Goal: Task Accomplishment & Management: Use online tool/utility

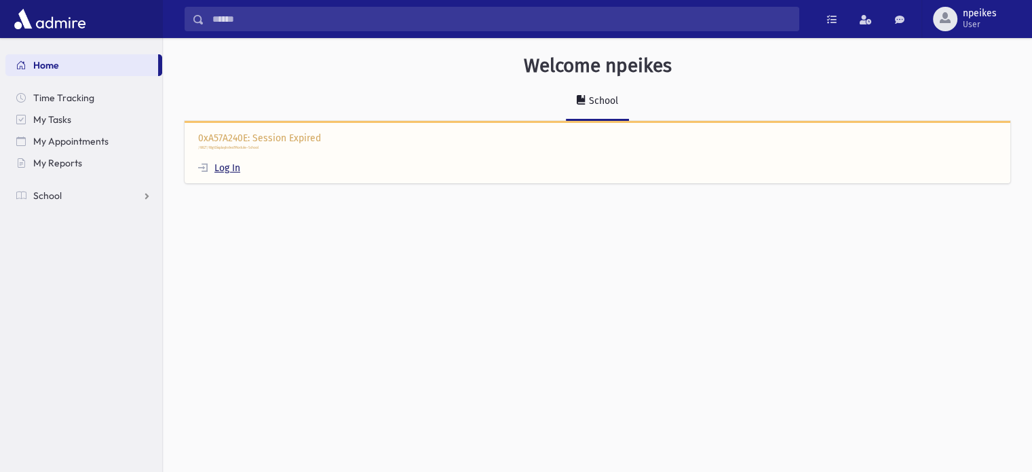
click at [229, 168] on link "Log In" at bounding box center [219, 168] width 42 height 12
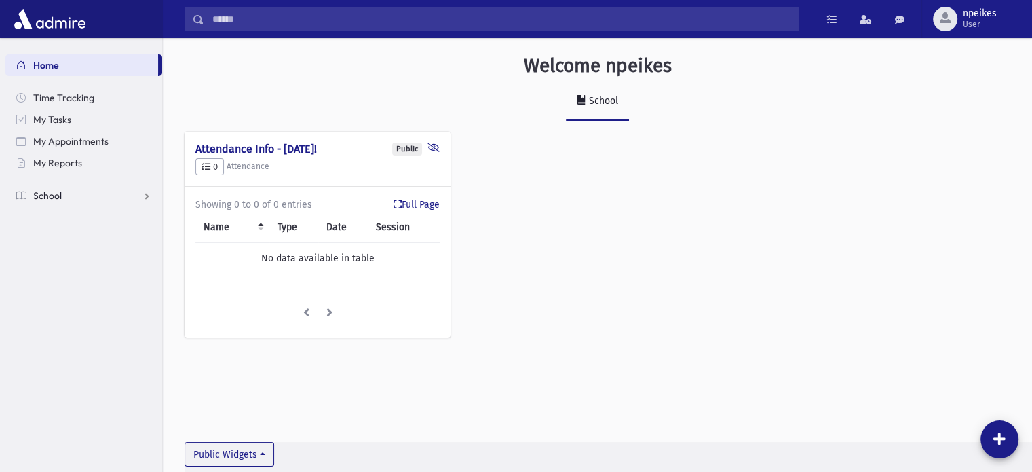
click at [147, 192] on link "School" at bounding box center [83, 196] width 157 height 22
click at [63, 220] on span "Students" at bounding box center [59, 217] width 37 height 12
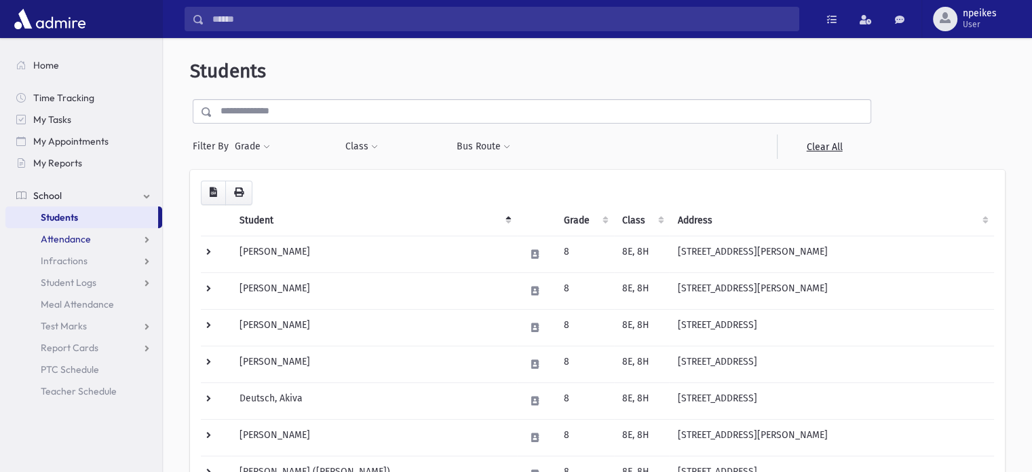
click at [62, 242] on span "Attendance" at bounding box center [66, 239] width 50 height 12
click at [57, 260] on span "Entry" at bounding box center [63, 261] width 23 height 12
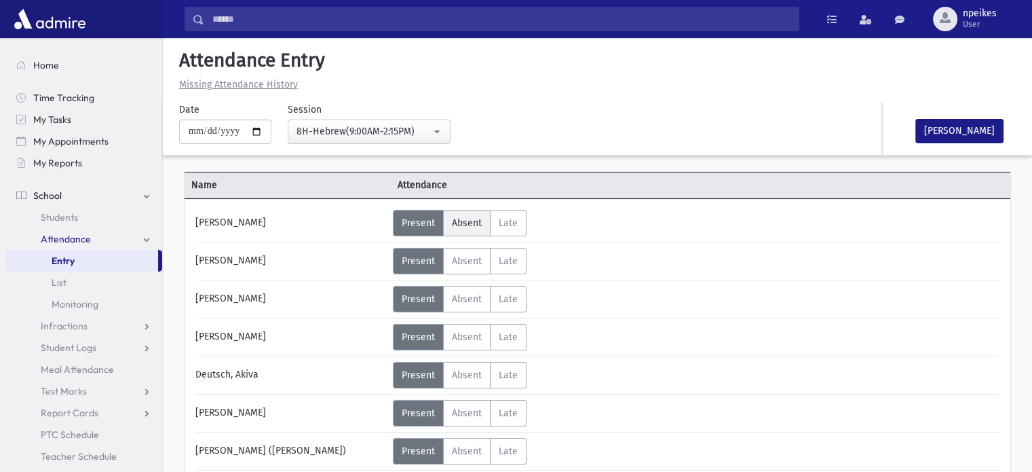
click at [468, 223] on span "Absent" at bounding box center [467, 223] width 30 height 12
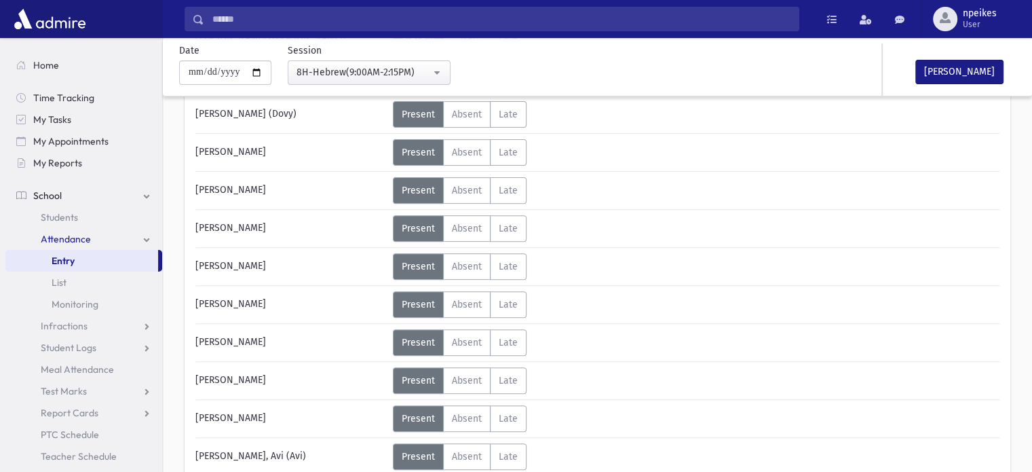
scroll to position [475, 0]
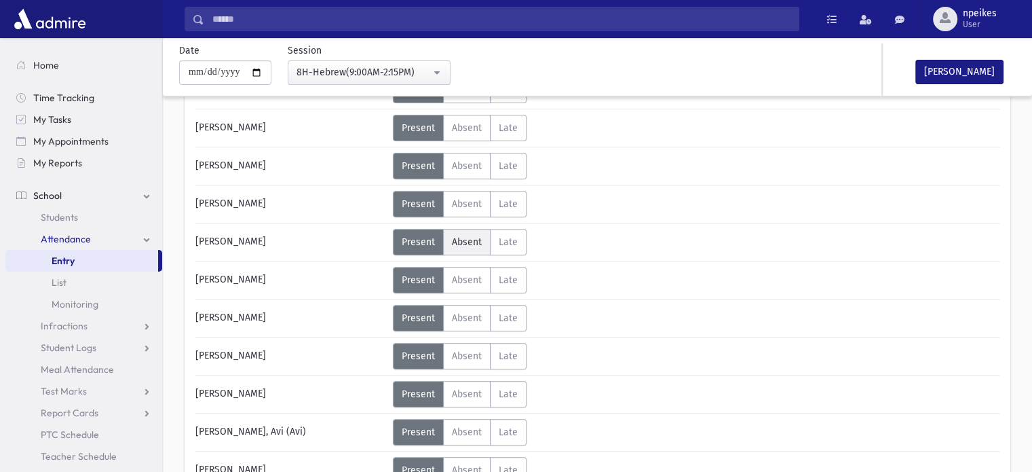
click at [452, 238] on span "Absent" at bounding box center [467, 242] width 30 height 12
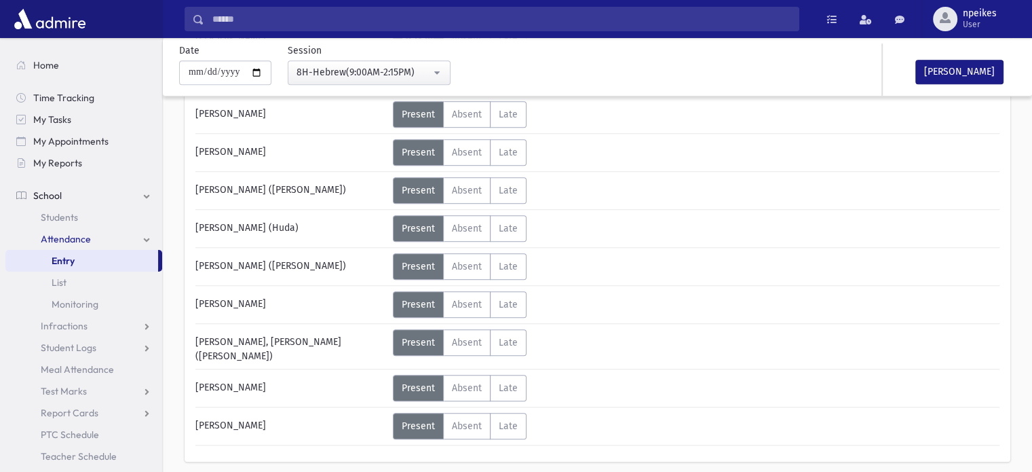
scroll to position [869, 0]
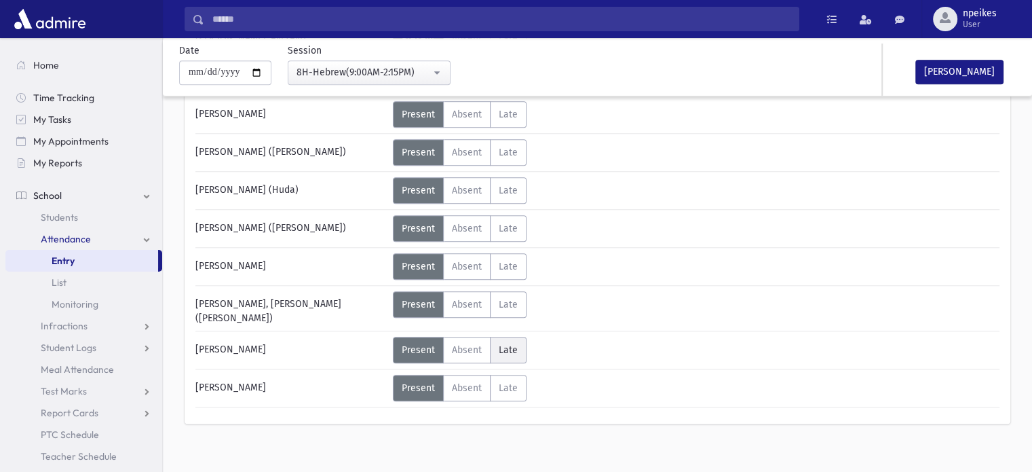
click at [505, 344] on span "Late" at bounding box center [508, 350] width 19 height 12
click at [597, 352] on icon at bounding box center [599, 355] width 7 height 7
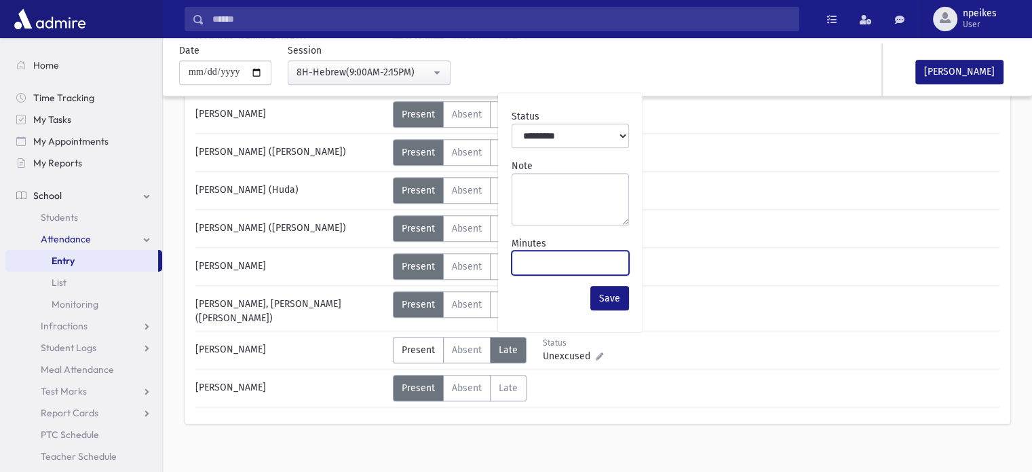
drag, startPoint x: 535, startPoint y: 263, endPoint x: 513, endPoint y: 252, distance: 24.3
click at [516, 257] on input "**" at bounding box center [570, 262] width 117 height 24
type input "**"
click at [618, 295] on button "Save" at bounding box center [609, 298] width 39 height 24
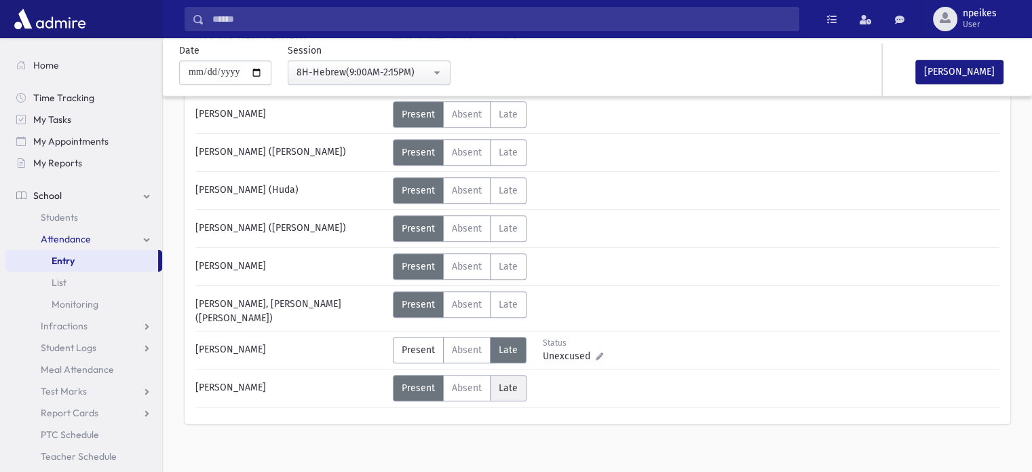
click at [523, 375] on label "Late Late" at bounding box center [508, 388] width 37 height 26
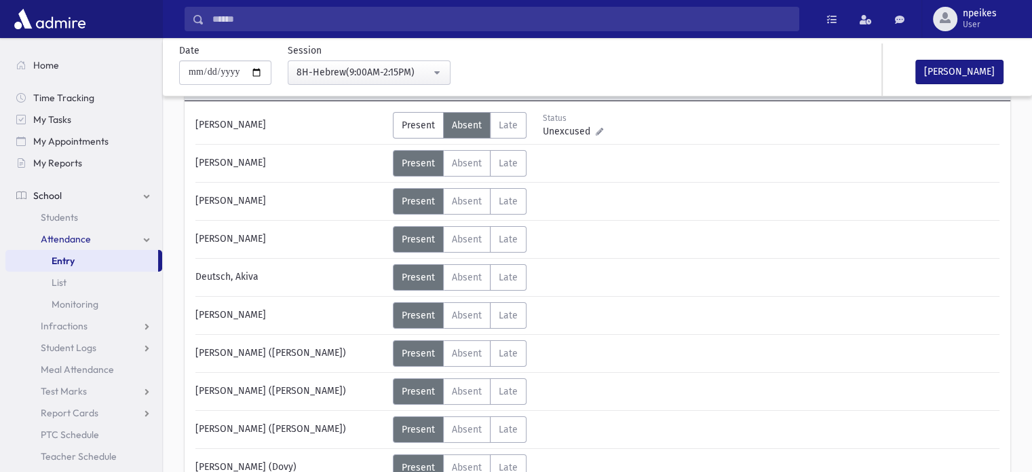
scroll to position [0, 0]
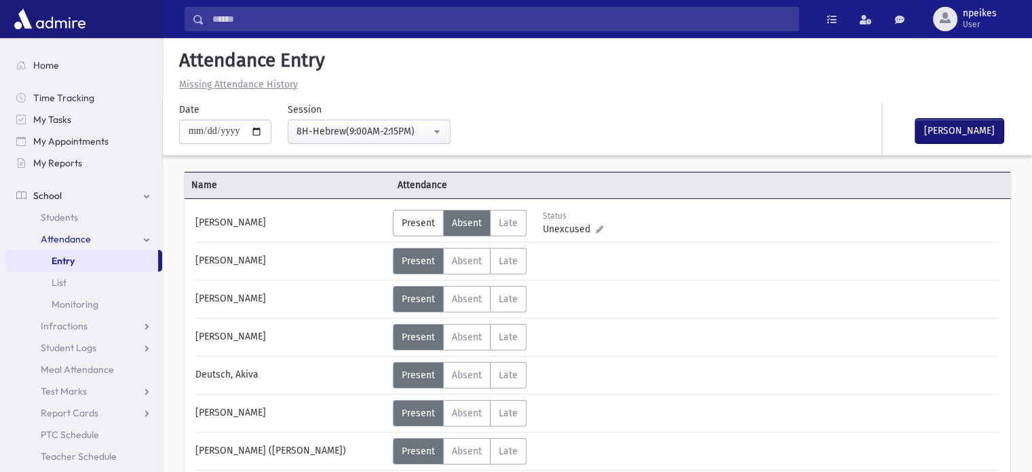
click at [930, 132] on button "[PERSON_NAME]" at bounding box center [960, 131] width 88 height 24
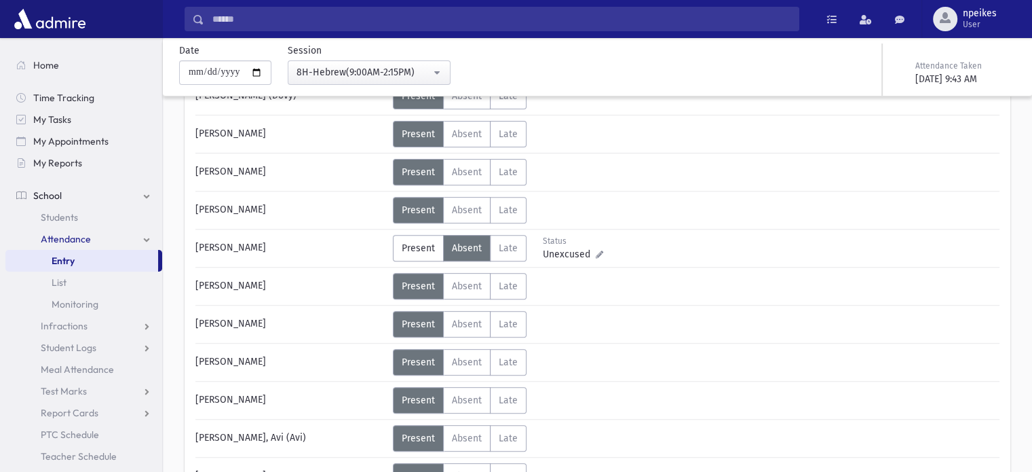
scroll to position [543, 0]
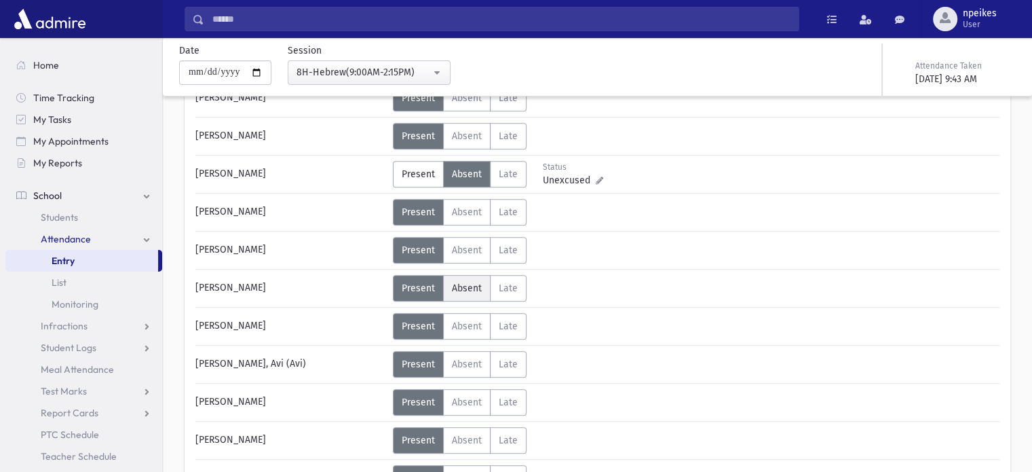
click at [475, 286] on span "Absent" at bounding box center [467, 288] width 30 height 12
